Goal: Transaction & Acquisition: Purchase product/service

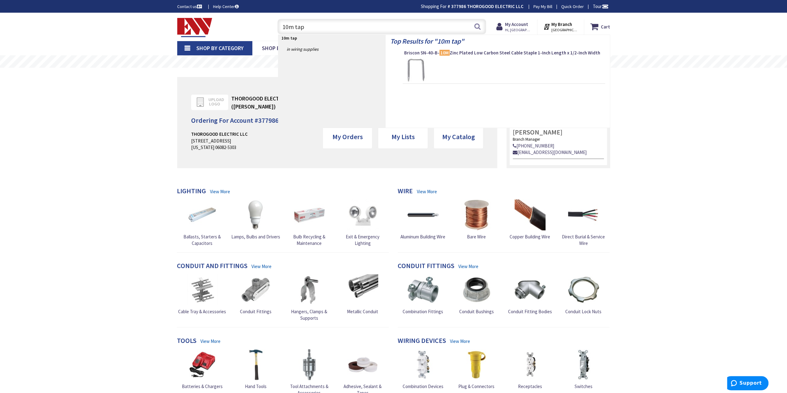
type input "10m tape"
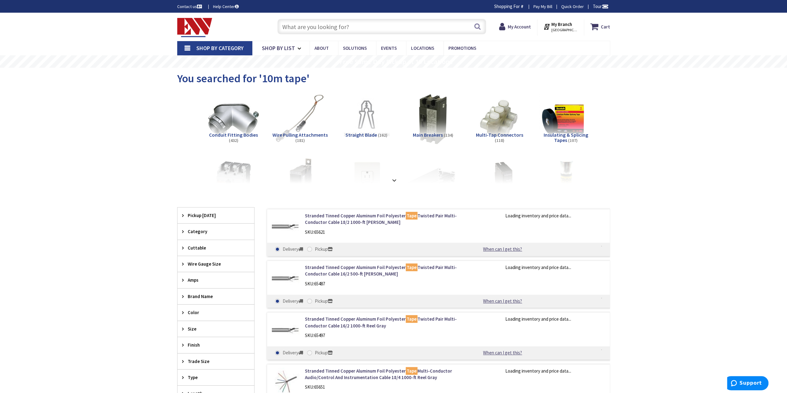
click at [586, 114] on img at bounding box center [566, 119] width 56 height 56
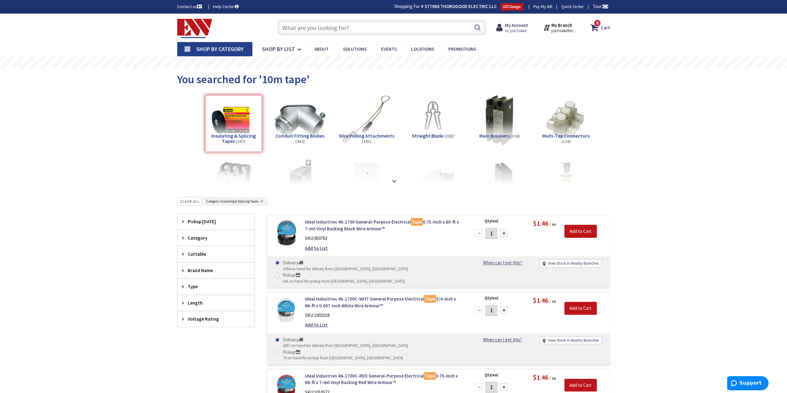
click at [350, 28] on input "text" at bounding box center [381, 27] width 209 height 15
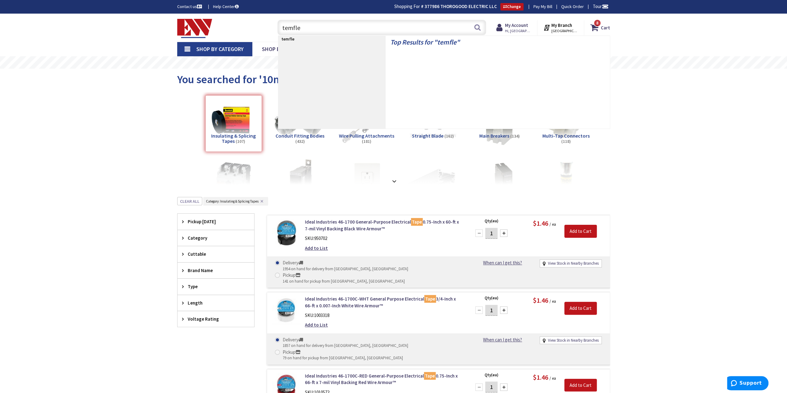
type input "temflex"
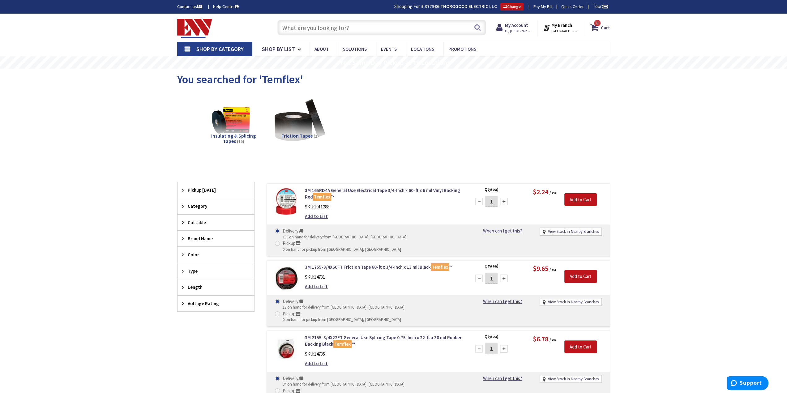
click at [339, 22] on input "text" at bounding box center [381, 27] width 209 height 15
type input "corrosion tape"
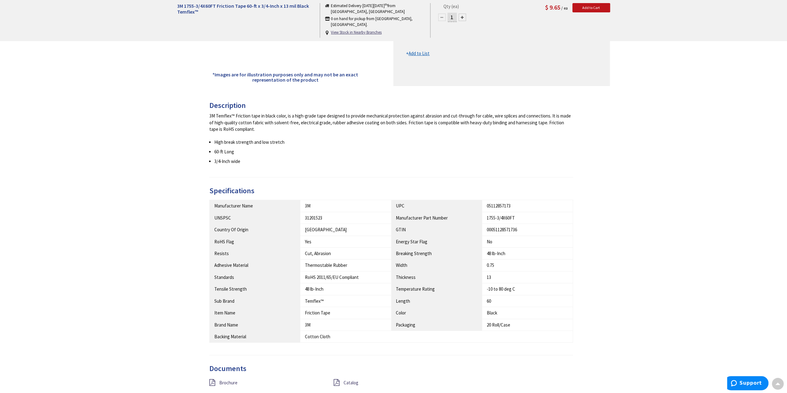
scroll to position [186, 0]
click at [352, 378] on span "Catalog" at bounding box center [350, 380] width 15 height 6
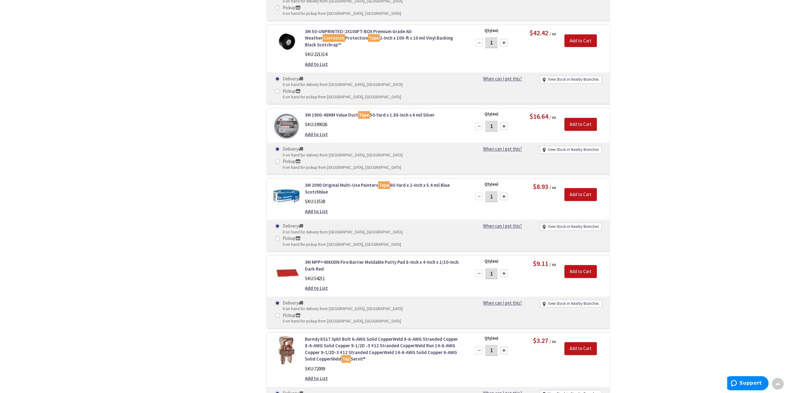
scroll to position [681, 0]
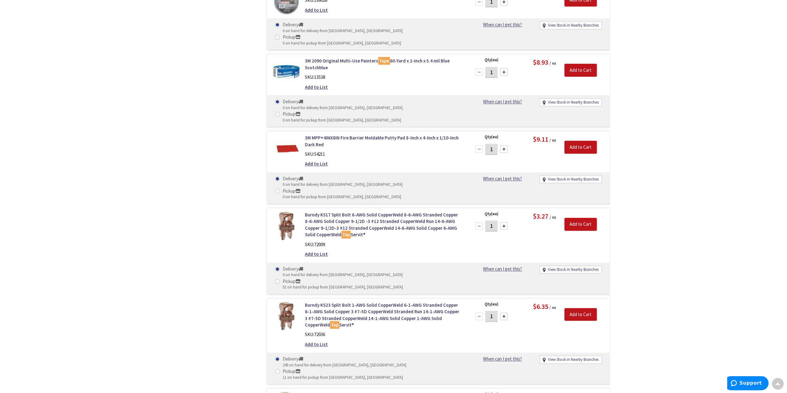
click at [97, 171] on div "Skip to Content Toggle Nav Search 8 8 8 items Cart My Cart" at bounding box center [393, 108] width 787 height 1551
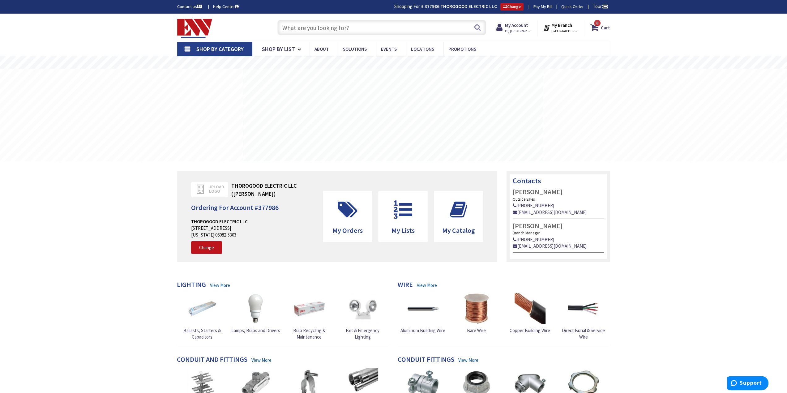
click at [380, 30] on input "text" at bounding box center [381, 27] width 209 height 15
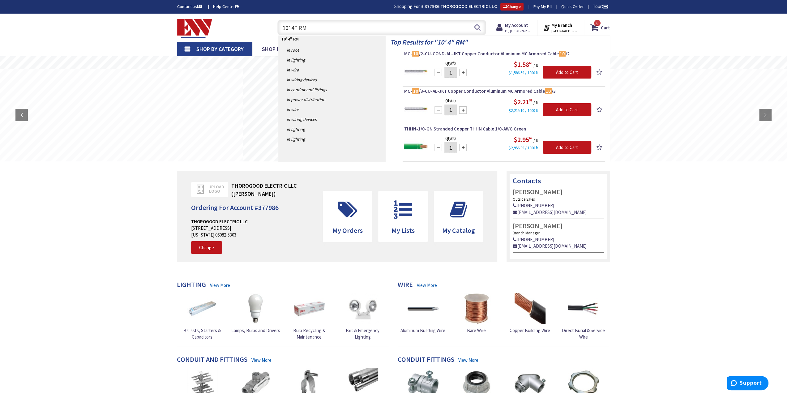
type input "10' 4" RMC"
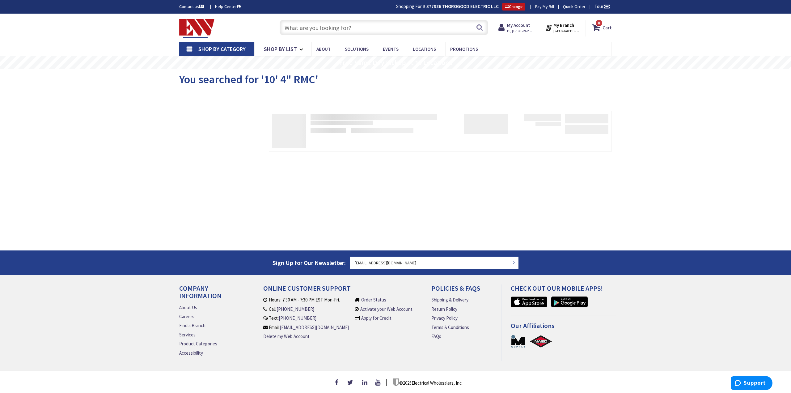
click at [331, 26] on input "text" at bounding box center [384, 27] width 209 height 15
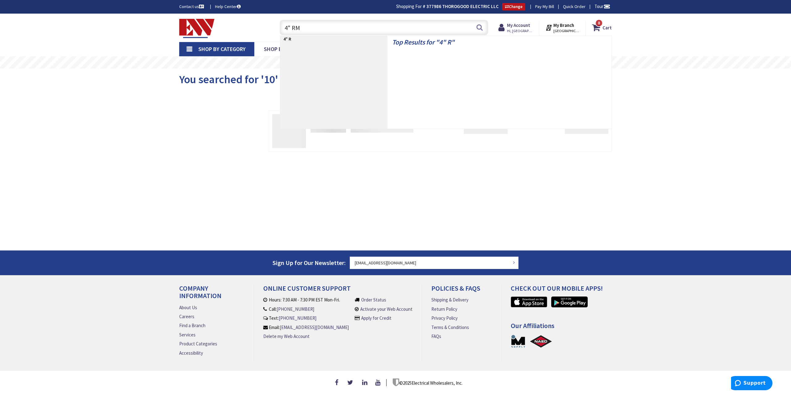
type input "4" RMC"
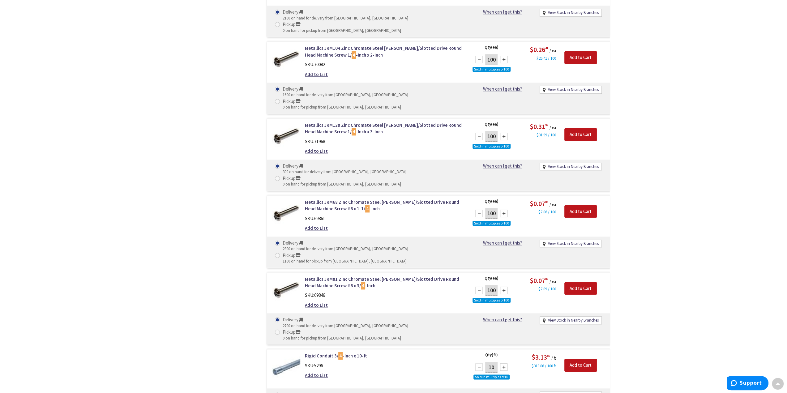
scroll to position [767, 0]
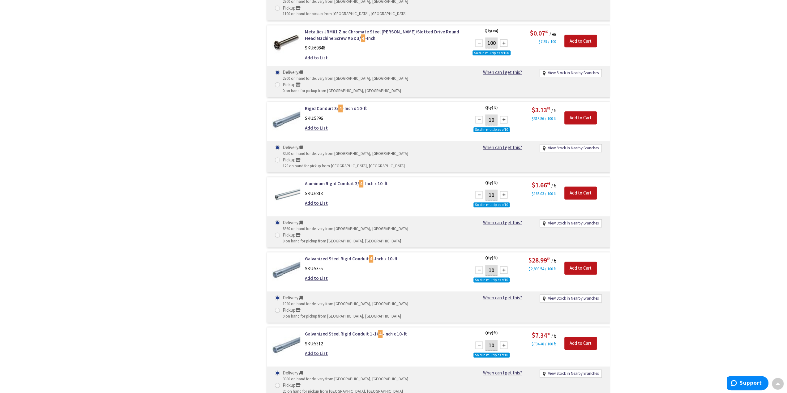
click at [169, 140] on main "You searched for '4" RMC' View Subcategories Rigid Conduit Fittings (106) Rigid…" at bounding box center [394, 62] width 464 height 1522
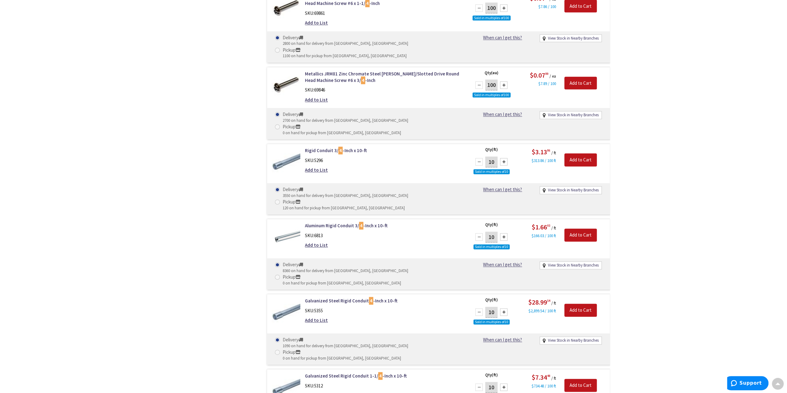
scroll to position [675, 0]
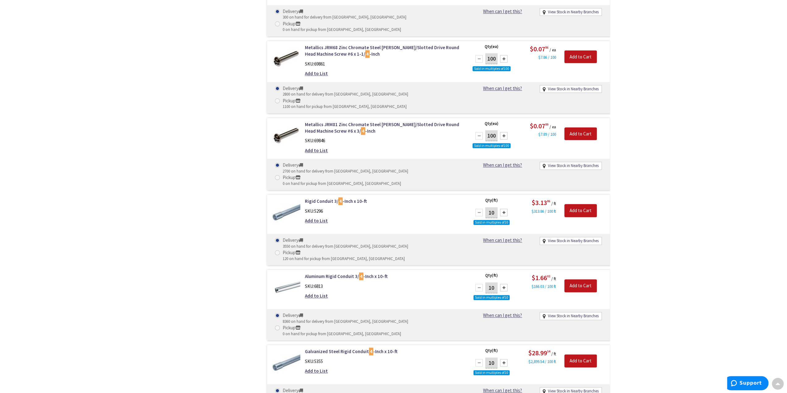
click at [169, 140] on main "You searched for '4" RMC' View Subcategories Rigid Conduit Fittings (106) Rigid…" at bounding box center [394, 213] width 464 height 1639
click at [165, 134] on main "You searched for '4" RMC' View Subcategories Rigid Conduit Fittings (106) Rigid…" at bounding box center [394, 213] width 464 height 1639
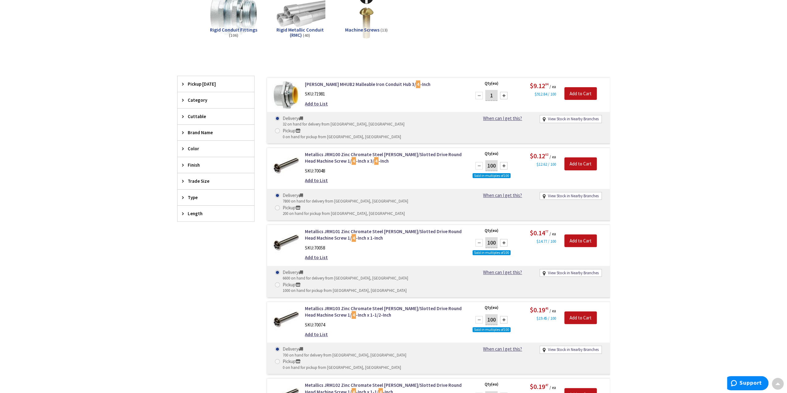
scroll to position [0, 0]
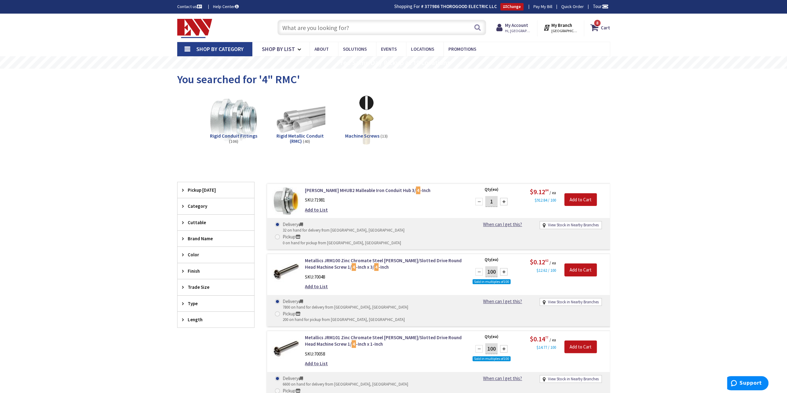
click at [362, 34] on input "text" at bounding box center [381, 27] width 209 height 15
type input "4" IMC"
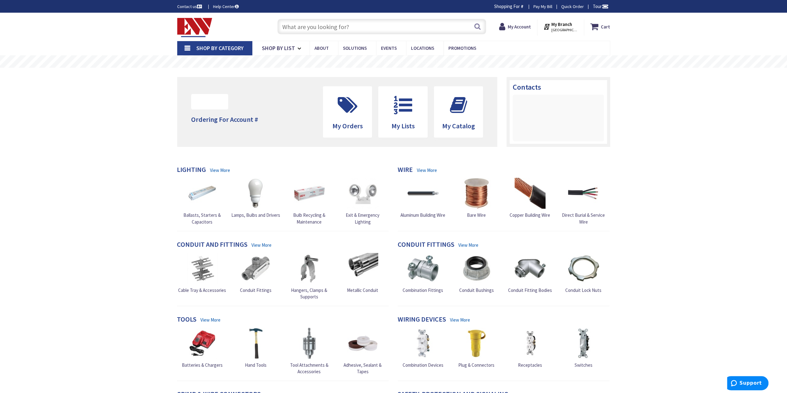
click at [347, 28] on input "text" at bounding box center [381, 26] width 209 height 15
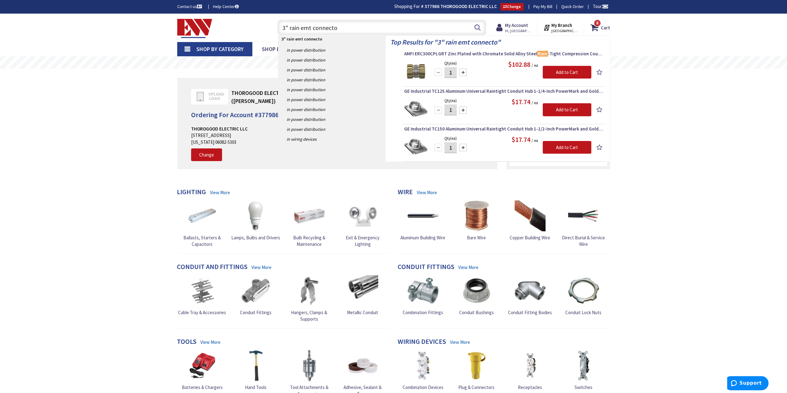
type input "3" rain emt connector"
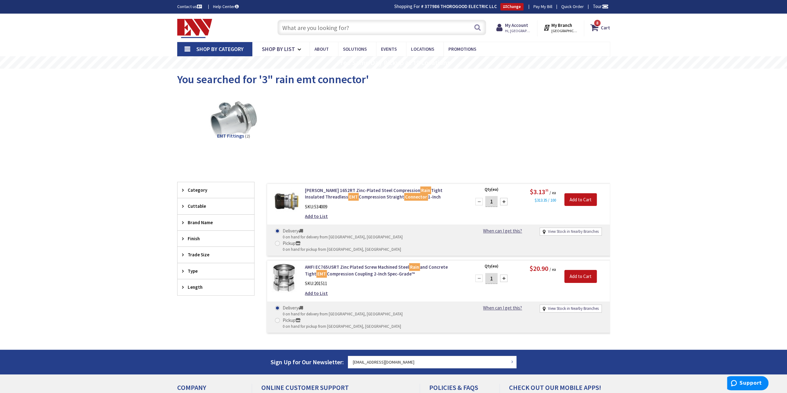
click at [587, 230] on link "View Stock in Nearby Branches" at bounding box center [572, 232] width 51 height 6
drag, startPoint x: 573, startPoint y: 227, endPoint x: 573, endPoint y: 231, distance: 3.7
click at [573, 228] on div "View Stock in Nearby Branches" at bounding box center [570, 232] width 62 height 8
click at [568, 232] on link "View Stock in Nearby Branches" at bounding box center [572, 232] width 51 height 6
select select "data-availability"
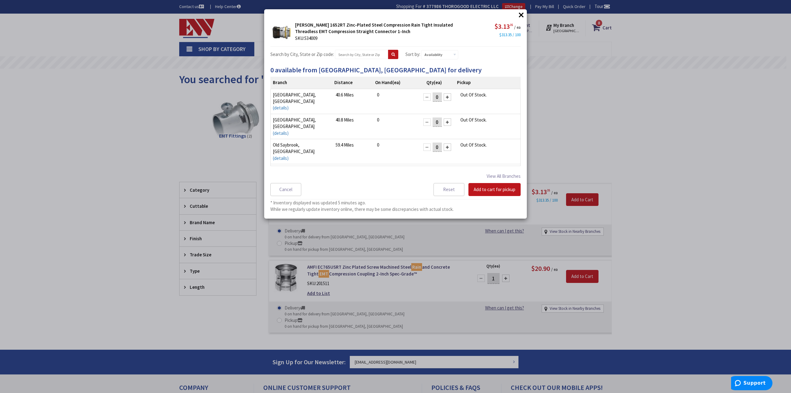
click at [495, 62] on div "× Crouse-Hinds 1652RT Zinc-Plated Steel Compression Rain Tight Insulated Thread…" at bounding box center [395, 113] width 263 height 209
click at [495, 56] on div "Search by City, State or Zip code: Sort by: Availability On Hand Distance" at bounding box center [395, 55] width 250 height 10
click at [494, 57] on div "Search by City, State or Zip code: Sort by: Availability On Hand Distance" at bounding box center [395, 55] width 250 height 10
click at [482, 61] on div "× Crouse-Hinds 1652RT Zinc-Plated Steel Compression Rain Tight Insulated Thread…" at bounding box center [395, 113] width 263 height 209
click at [392, 67] on span "0 available from Middletown, CT for delivery" at bounding box center [375, 70] width 211 height 9
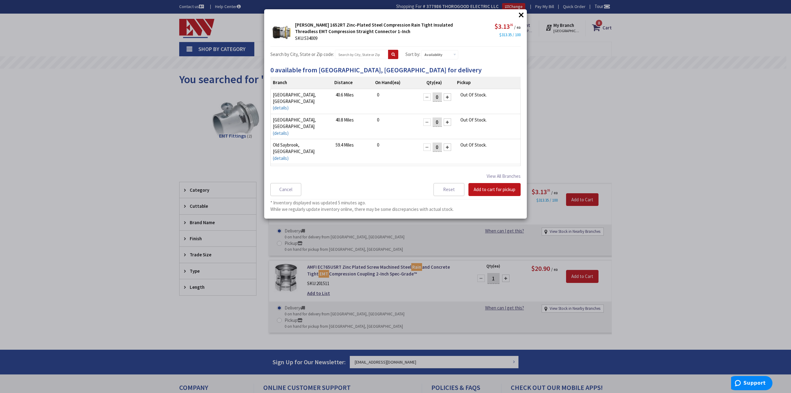
click at [384, 70] on span "0 available from Middletown, CT for delivery" at bounding box center [375, 70] width 211 height 9
click at [445, 70] on h4 "0 available from Middletown, CT for delivery" at bounding box center [395, 69] width 250 height 7
drag, startPoint x: 410, startPoint y: 72, endPoint x: 265, endPoint y: 68, distance: 144.7
click at [263, 68] on div "× × Crouse-Hinds 1652RT Zinc-Plated Steel Compression Rain Tight Insulated Thre…" at bounding box center [395, 196] width 791 height 393
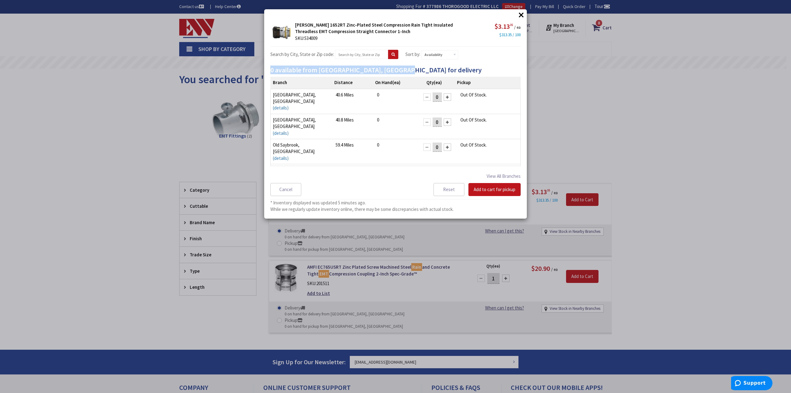
click at [300, 69] on span "0 available from Middletown, CT for delivery" at bounding box center [375, 70] width 211 height 9
click at [397, 71] on span "0 available from Middletown, CT for delivery" at bounding box center [375, 70] width 211 height 9
click at [368, 55] on input "text" at bounding box center [361, 54] width 53 height 9
type input "01106"
click at [392, 55] on icon at bounding box center [393, 55] width 3 height 4
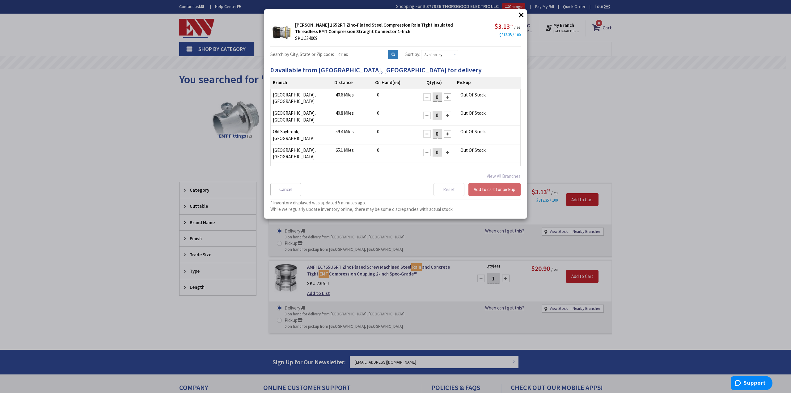
select select "data-availability"
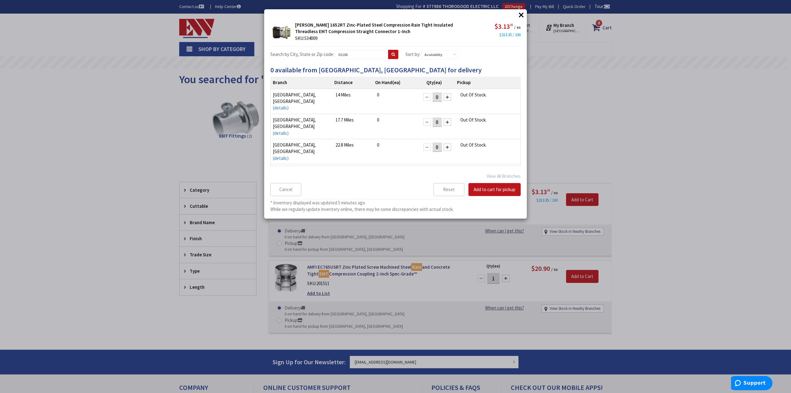
click at [521, 13] on button "×" at bounding box center [521, 14] width 9 height 9
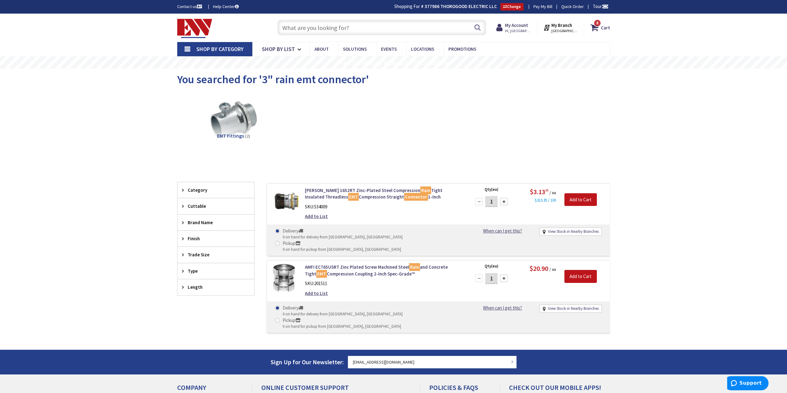
drag, startPoint x: 426, startPoint y: 140, endPoint x: 421, endPoint y: 132, distance: 9.6
click at [425, 138] on div "EMT Fittings (2)" at bounding box center [393, 125] width 411 height 66
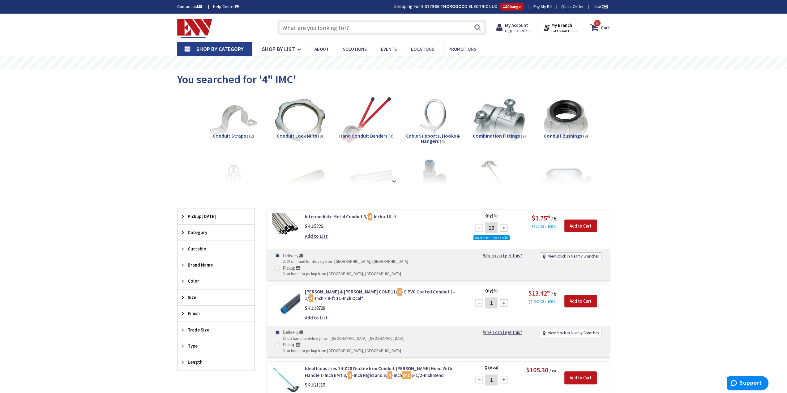
click at [378, 30] on input "text" at bounding box center [381, 27] width 209 height 15
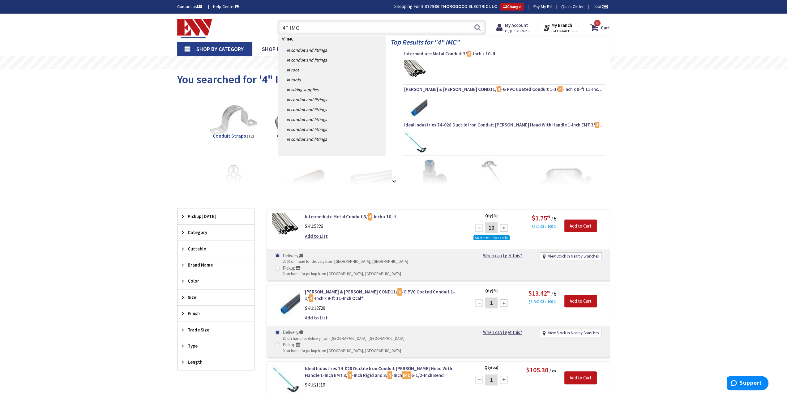
type input "4" IMC"
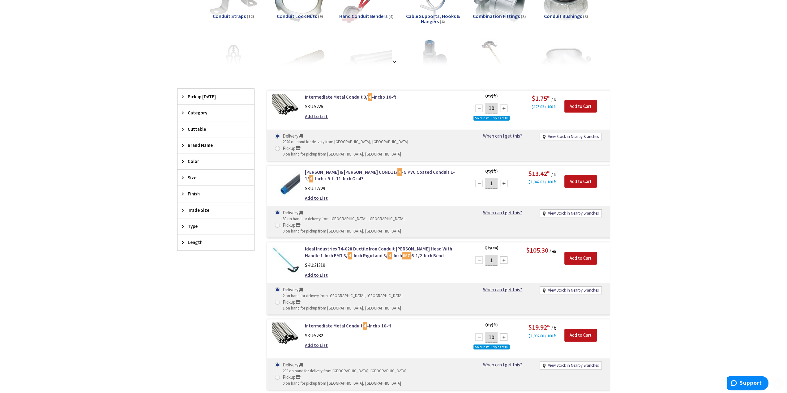
scroll to position [278, 0]
